Goal: Task Accomplishment & Management: Manage account settings

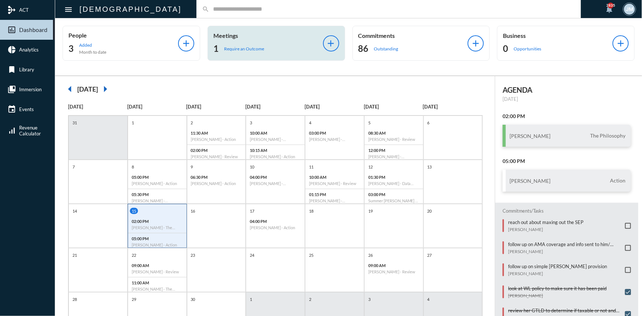
click at [226, 32] on div "Meetings 1 Require an Outcome add" at bounding box center [276, 43] width 138 height 35
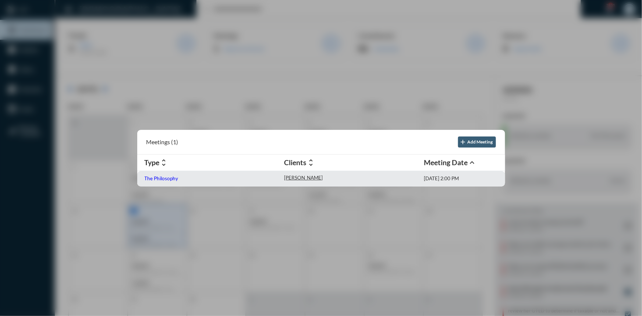
click at [171, 180] on p "The Philosophy" at bounding box center [161, 178] width 34 height 6
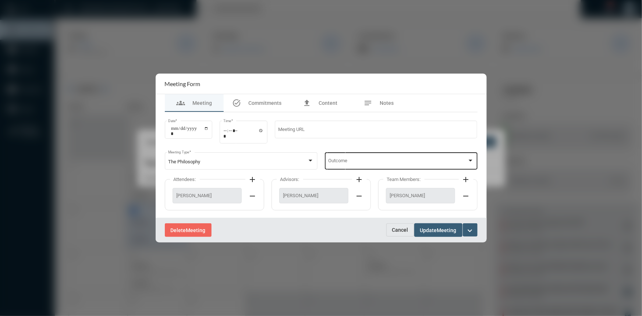
click at [471, 159] on div at bounding box center [470, 161] width 7 height 6
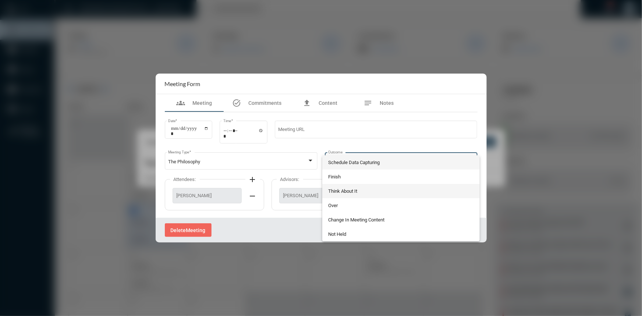
click at [343, 189] on span "Think About It" at bounding box center [401, 191] width 146 height 14
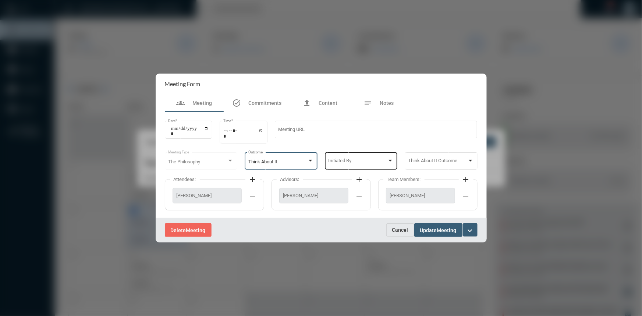
click at [391, 161] on div at bounding box center [390, 161] width 4 height 2
click at [337, 175] on span "Advisor" at bounding box center [360, 176] width 65 height 14
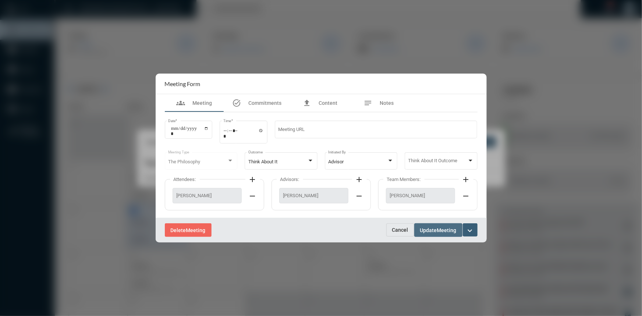
click at [426, 229] on span "Update" at bounding box center [428, 230] width 17 height 6
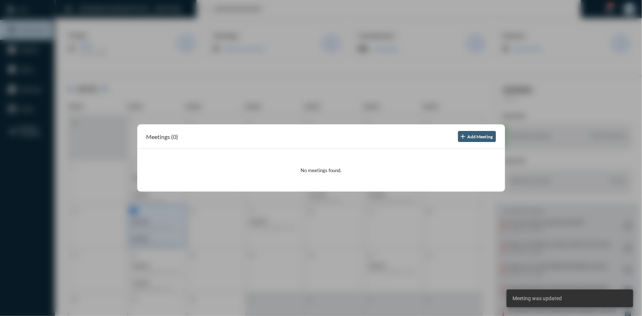
click at [382, 94] on div at bounding box center [321, 158] width 642 height 316
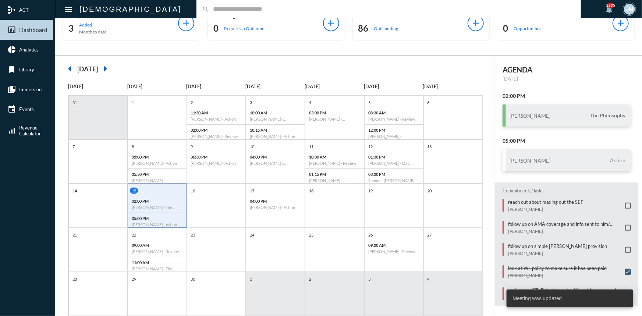
scroll to position [38, 0]
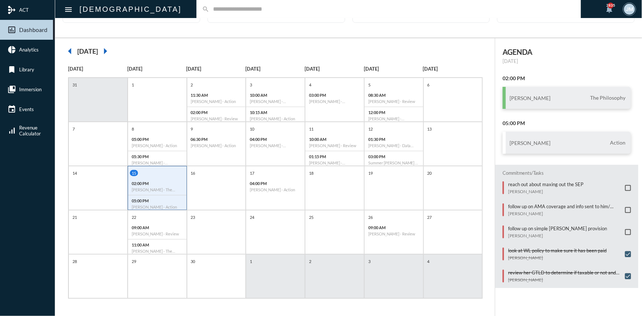
click at [209, 6] on input "text" at bounding box center [392, 9] width 366 height 6
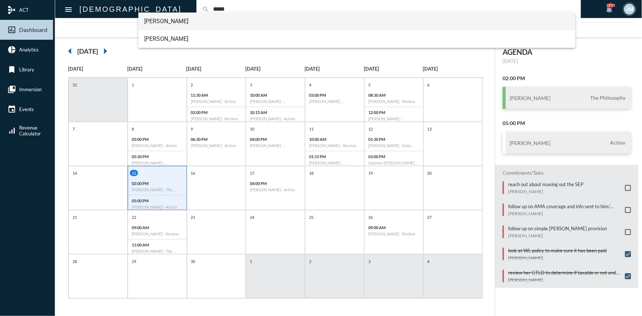
type input "*****"
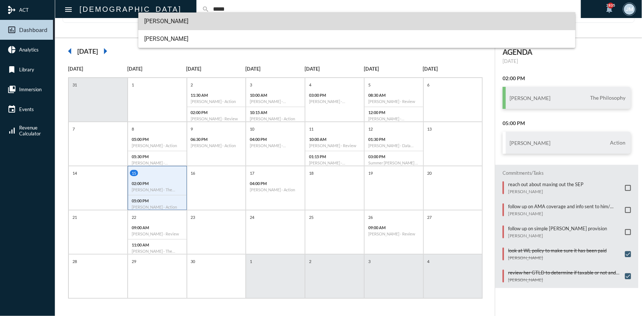
click at [178, 21] on span "[PERSON_NAME]" at bounding box center [356, 22] width 425 height 18
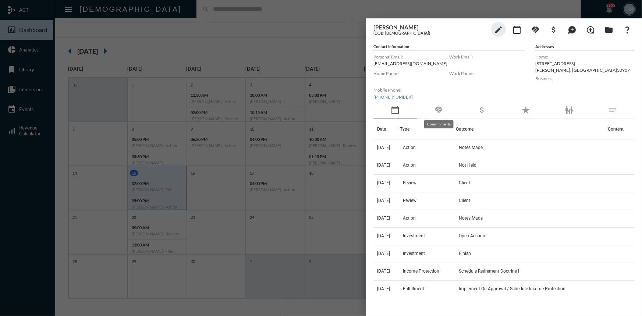
click at [438, 107] on mat-icon "handshake" at bounding box center [438, 110] width 9 height 9
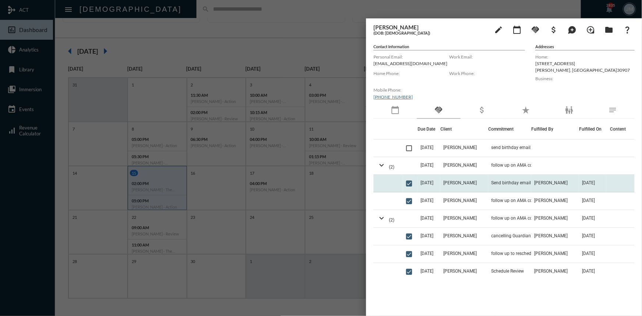
click at [431, 181] on span "[DATE]" at bounding box center [426, 182] width 13 height 5
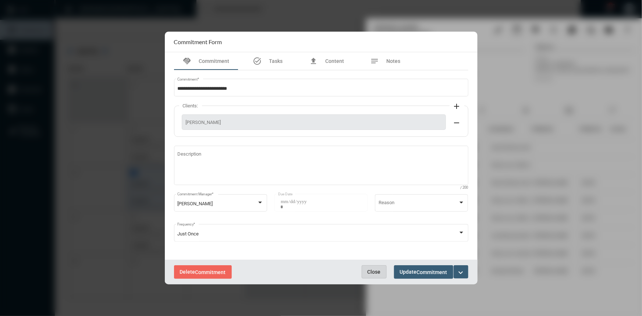
click at [366, 267] on button "Close" at bounding box center [373, 271] width 25 height 13
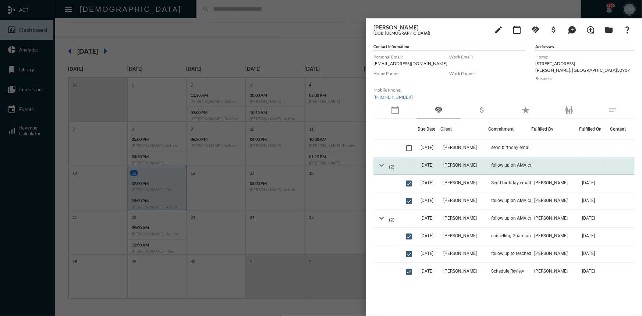
click at [383, 167] on mat-icon "expand_more" at bounding box center [381, 165] width 9 height 9
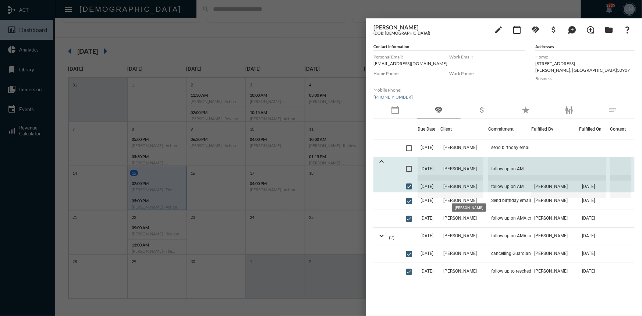
click at [458, 186] on span "[PERSON_NAME]" at bounding box center [461, 187] width 43 height 24
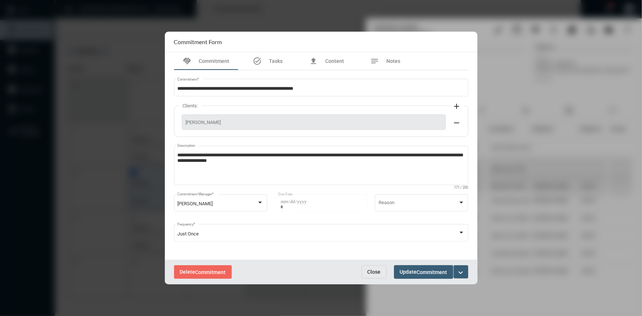
click at [378, 272] on span "Close" at bounding box center [373, 272] width 13 height 6
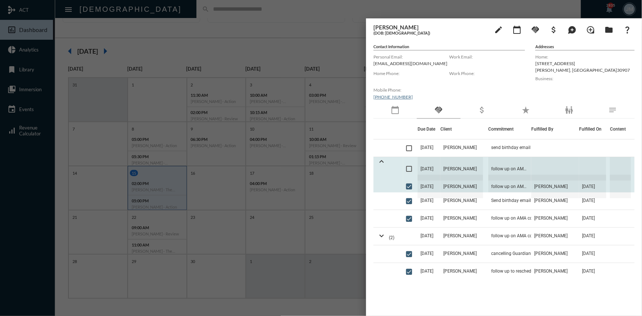
click at [412, 169] on span at bounding box center [409, 169] width 6 height 6
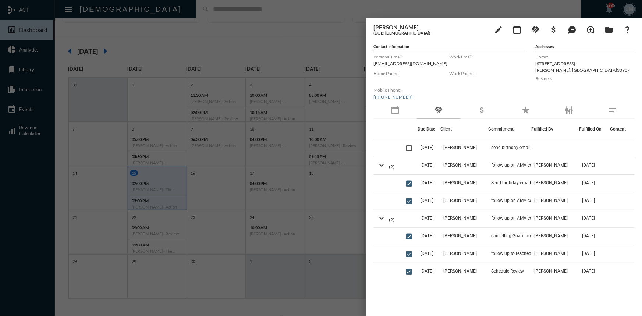
drag, startPoint x: 329, startPoint y: 52, endPoint x: 331, endPoint y: 49, distance: 3.9
click at [331, 49] on div at bounding box center [321, 158] width 642 height 316
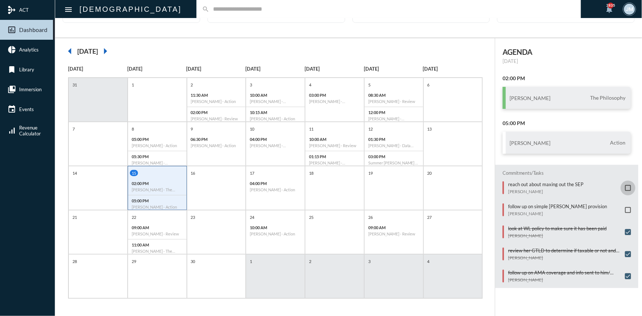
click at [626, 187] on span at bounding box center [628, 188] width 6 height 6
click at [221, 181] on div "16" at bounding box center [216, 188] width 59 height 44
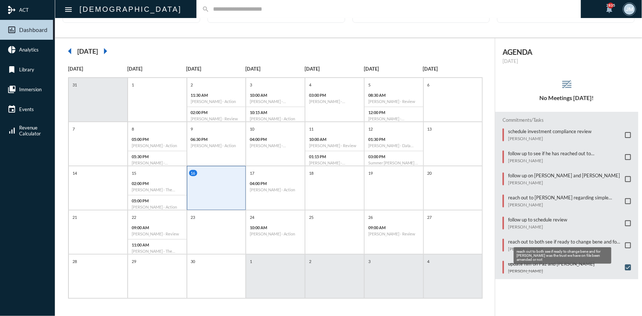
click at [525, 240] on p "reach out to both see if ready to change bene and for [PERSON_NAME] was the tru…" at bounding box center [564, 242] width 113 height 6
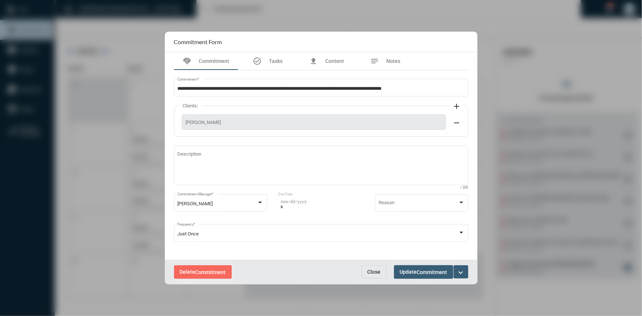
click at [203, 270] on span "Commitment" at bounding box center [210, 272] width 31 height 6
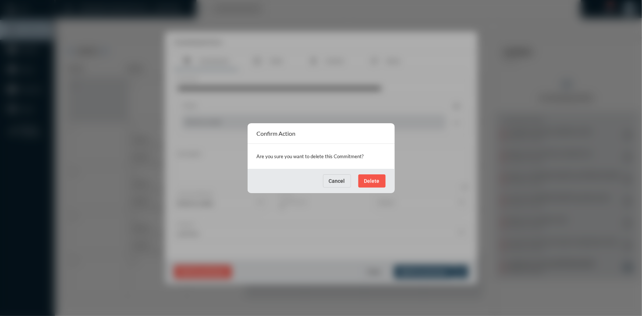
click at [372, 180] on span "Delete" at bounding box center [371, 181] width 15 height 6
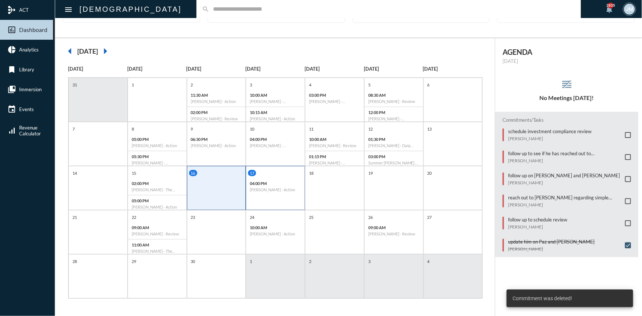
click at [276, 166] on div "17 04:00 PM [PERSON_NAME] - Action" at bounding box center [275, 188] width 59 height 44
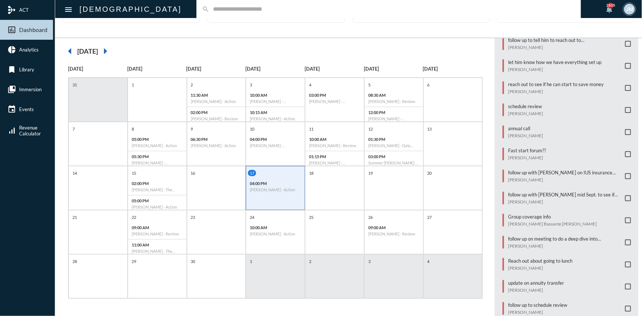
scroll to position [219, 0]
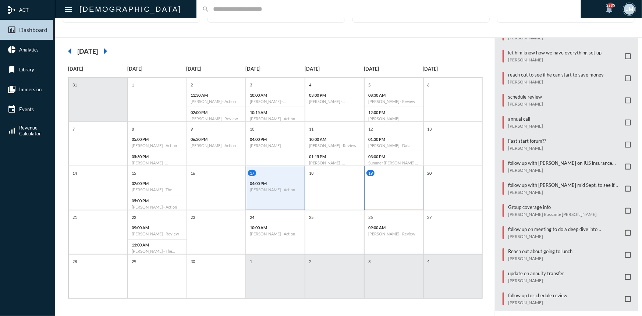
click at [385, 175] on div "19" at bounding box center [393, 188] width 59 height 44
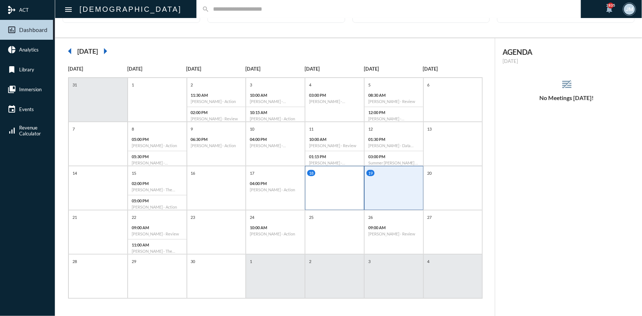
click at [348, 185] on div "18" at bounding box center [334, 188] width 59 height 44
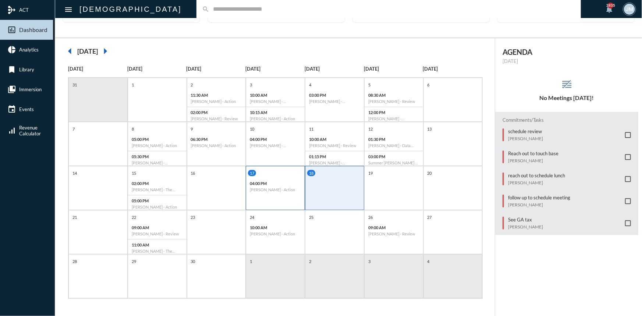
click at [283, 192] on div "04:00 PM [PERSON_NAME] - Action" at bounding box center [275, 186] width 58 height 17
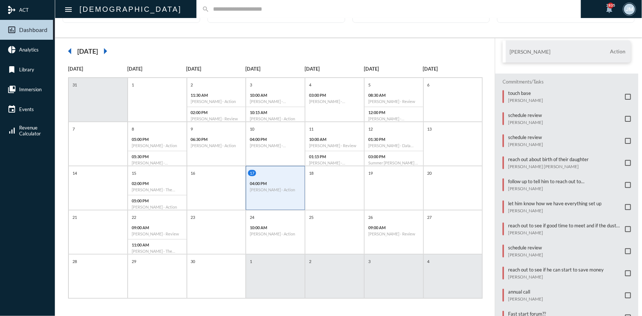
scroll to position [67, 0]
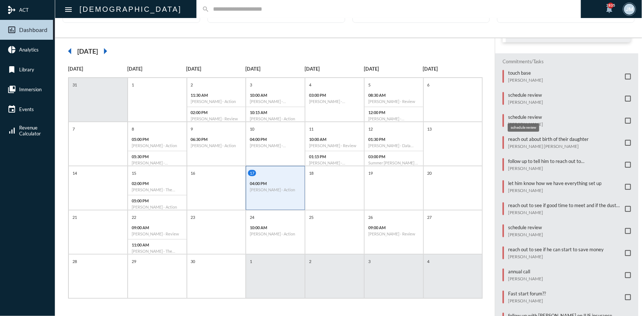
click at [524, 115] on p "schedule review" at bounding box center [525, 117] width 35 height 6
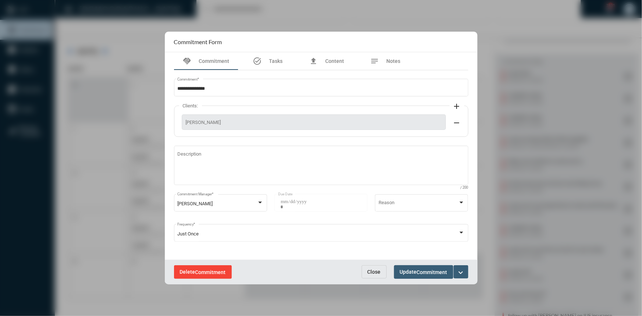
click at [197, 268] on button "Delete Commitment" at bounding box center [203, 272] width 58 height 14
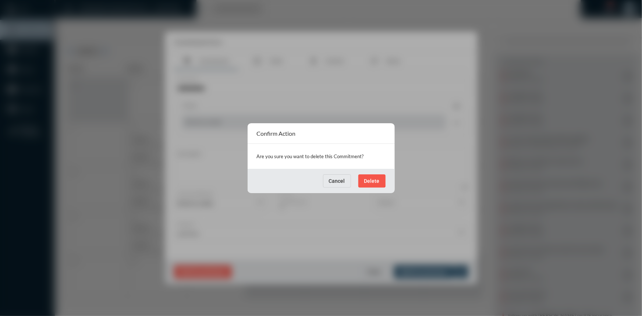
click at [364, 176] on button "Delete" at bounding box center [371, 180] width 27 height 13
